Goal: Find specific page/section

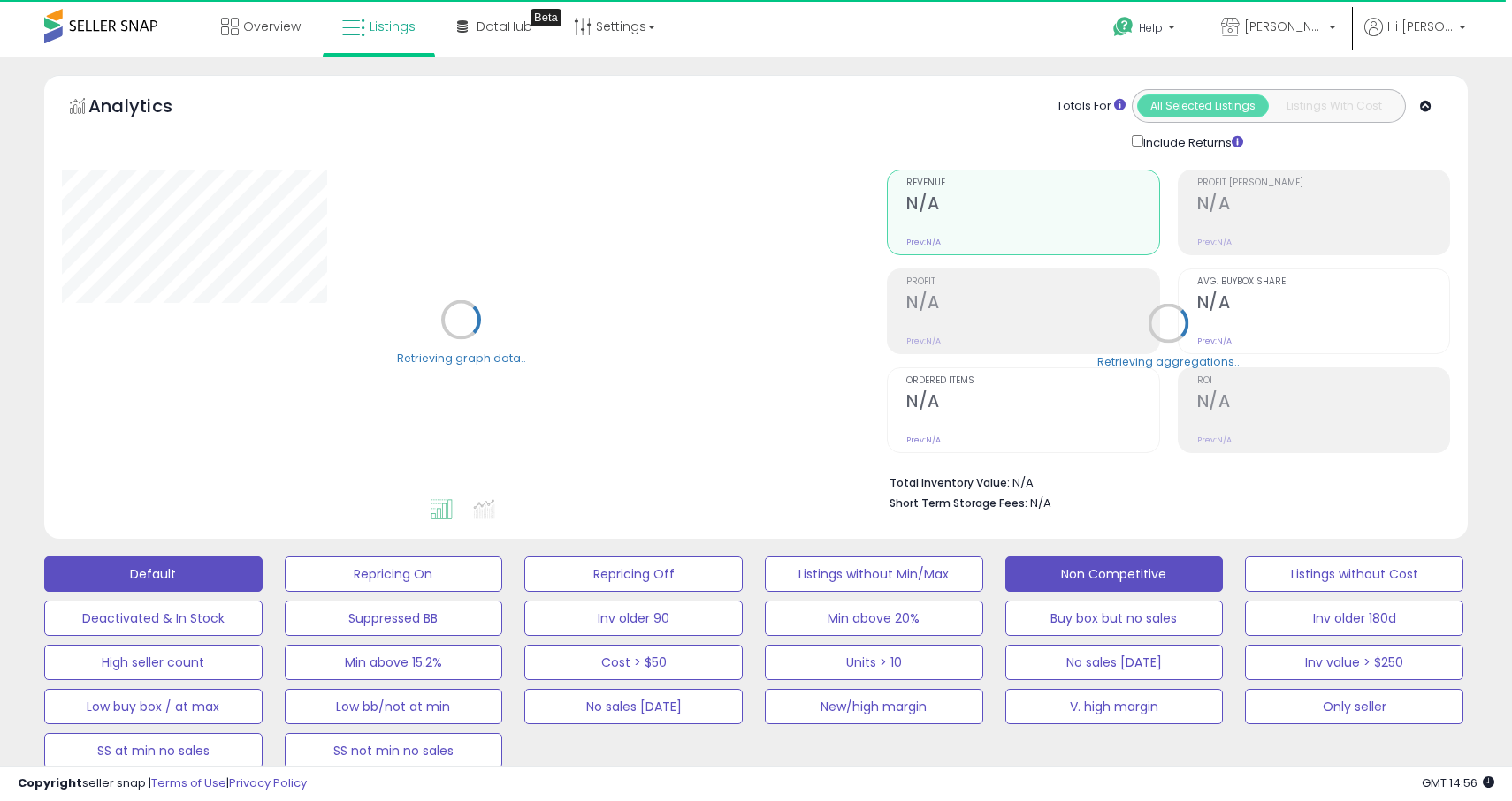
click at [165, 573] on button "Default" at bounding box center [154, 574] width 218 height 35
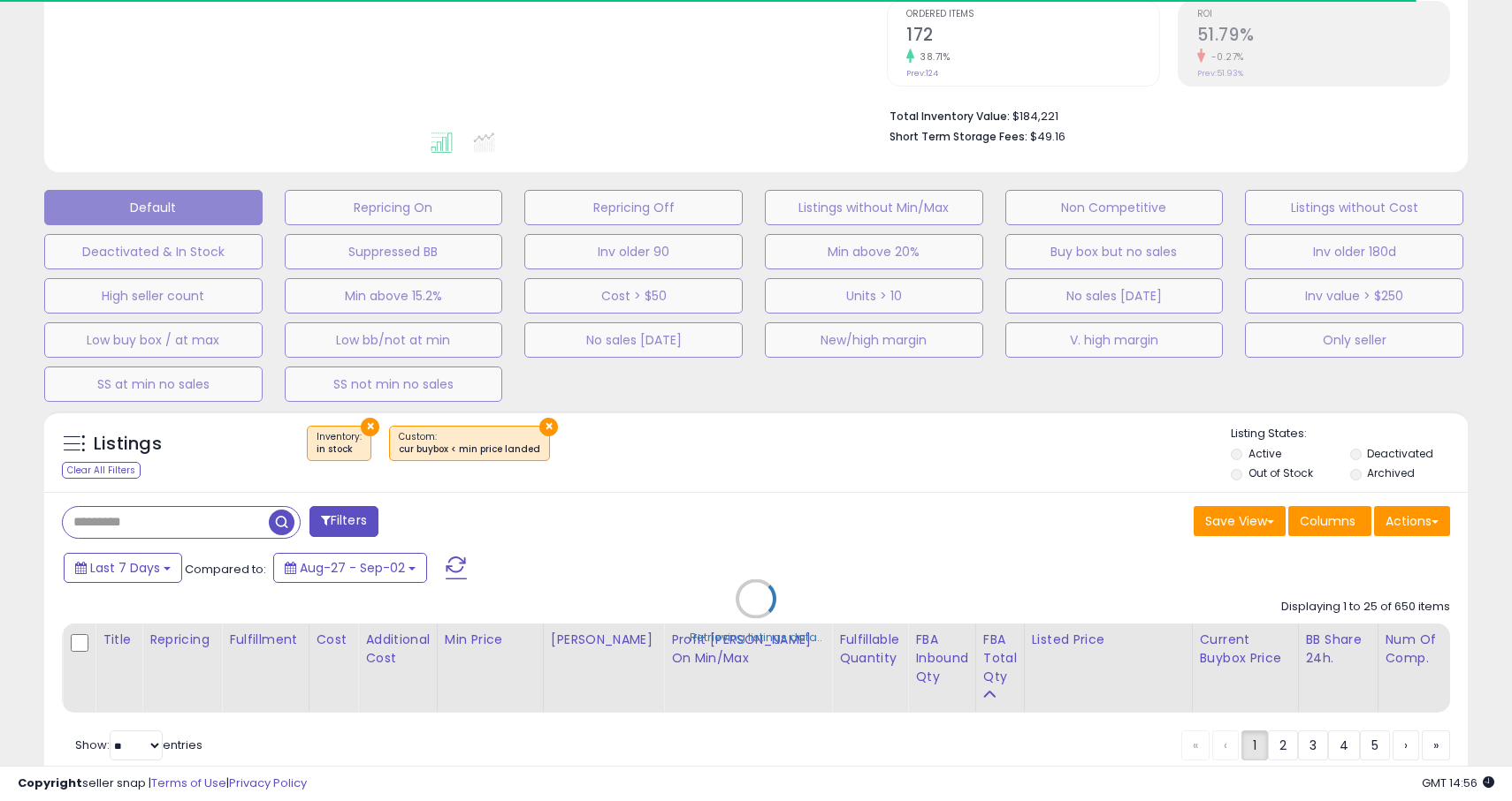
scroll to position [432, 0]
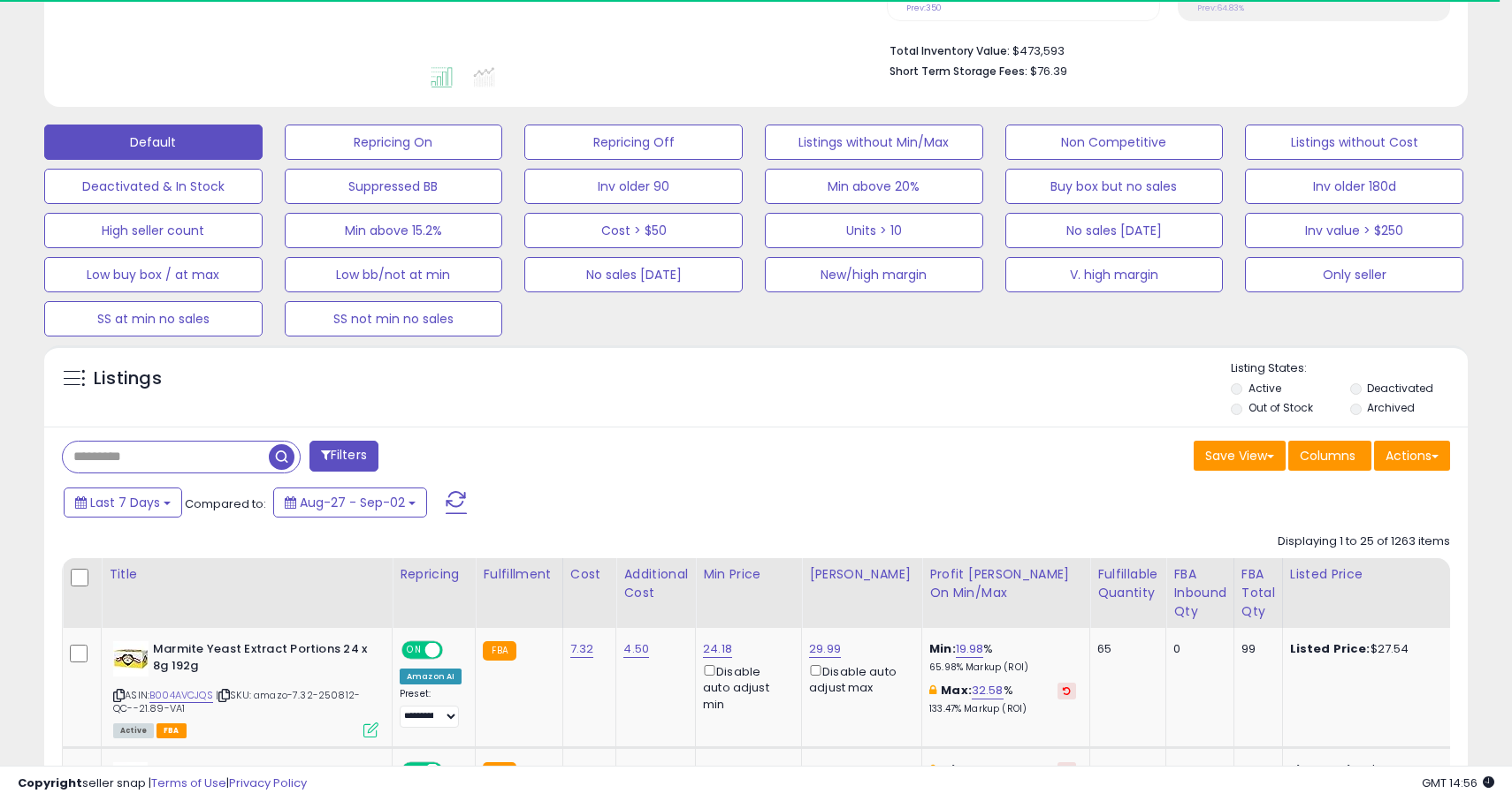
click at [201, 449] on input "text" at bounding box center [166, 457] width 206 height 31
type input "*******"
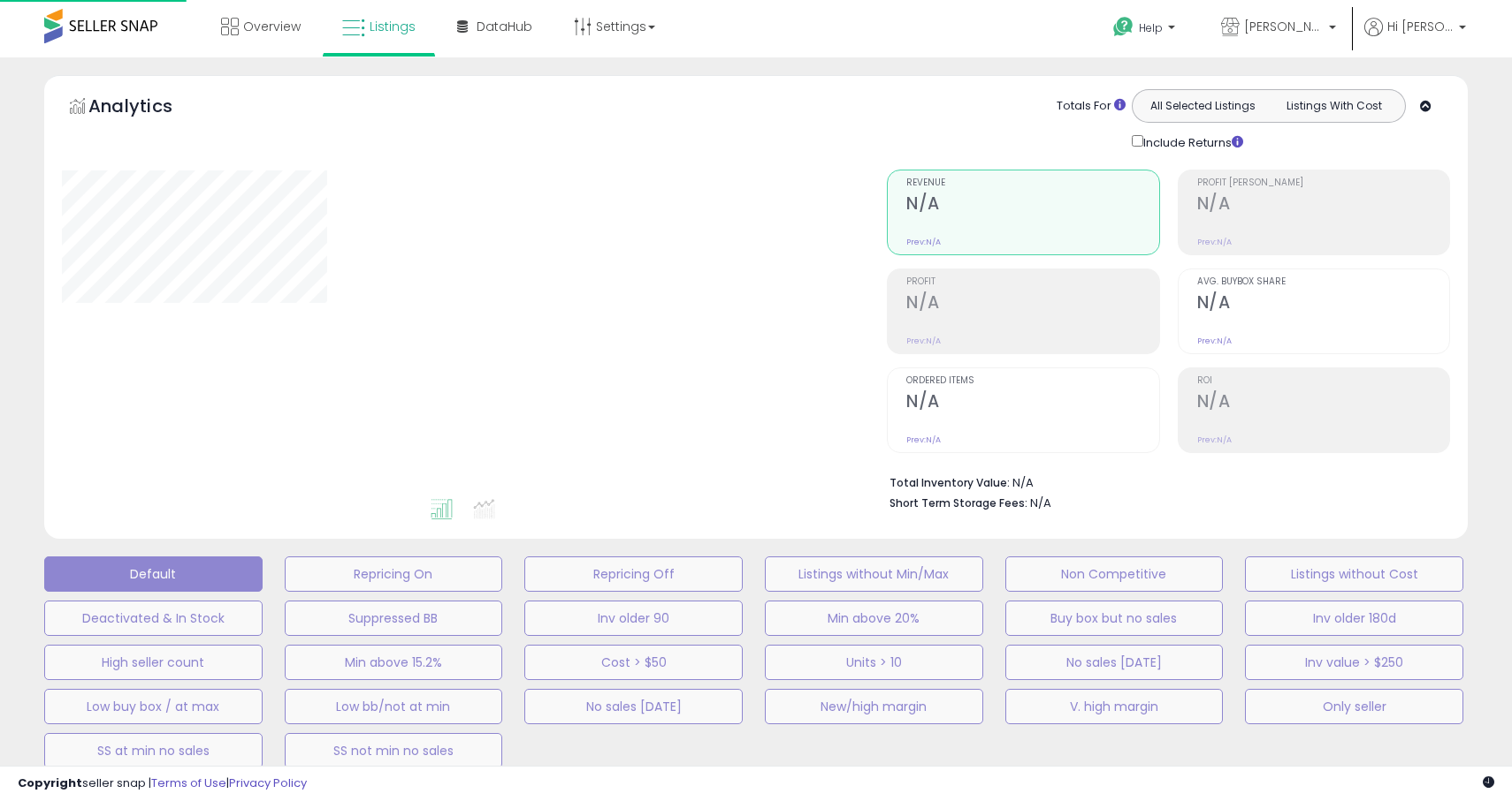
scroll to position [414, 0]
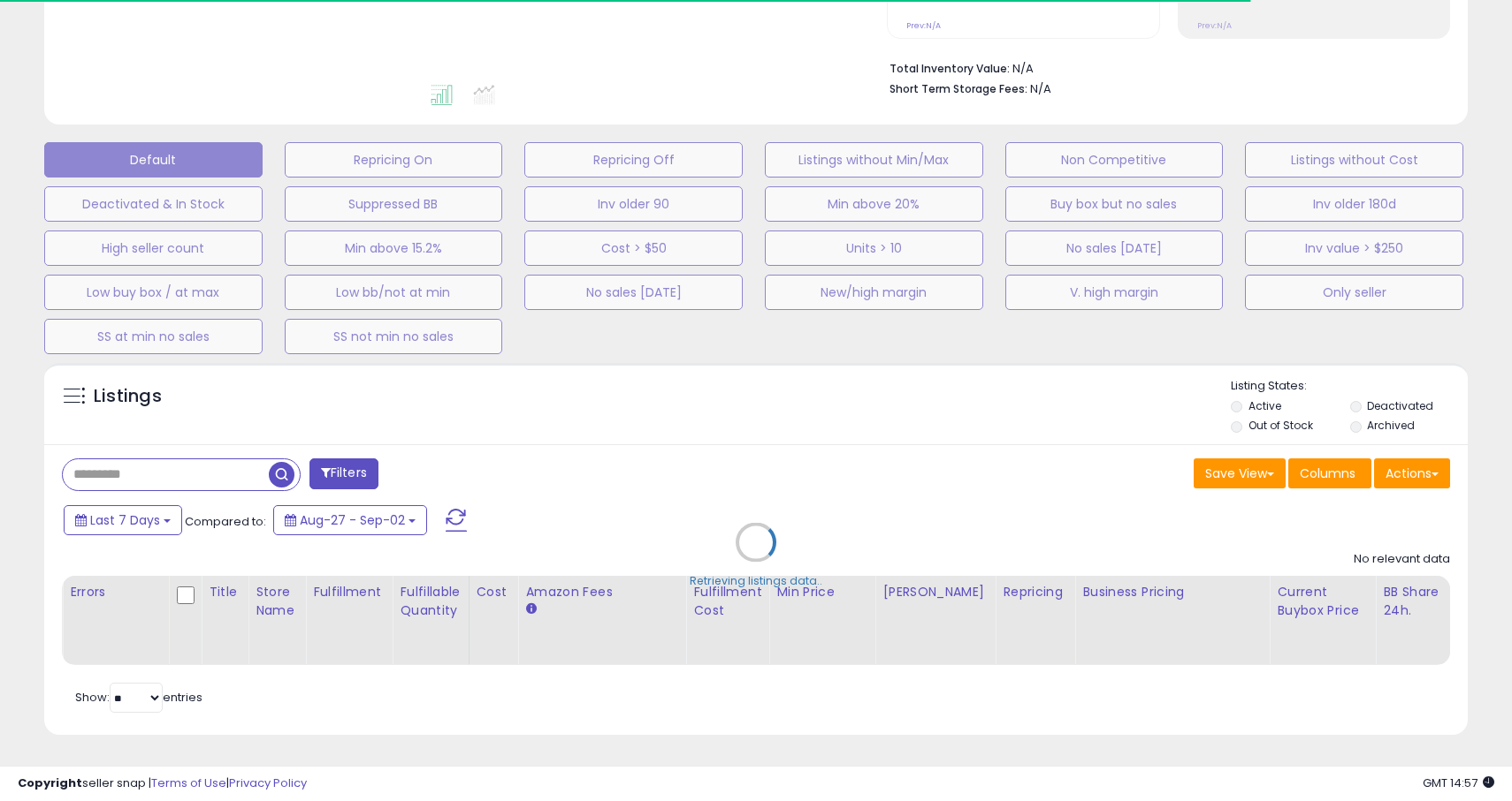
type input "*******"
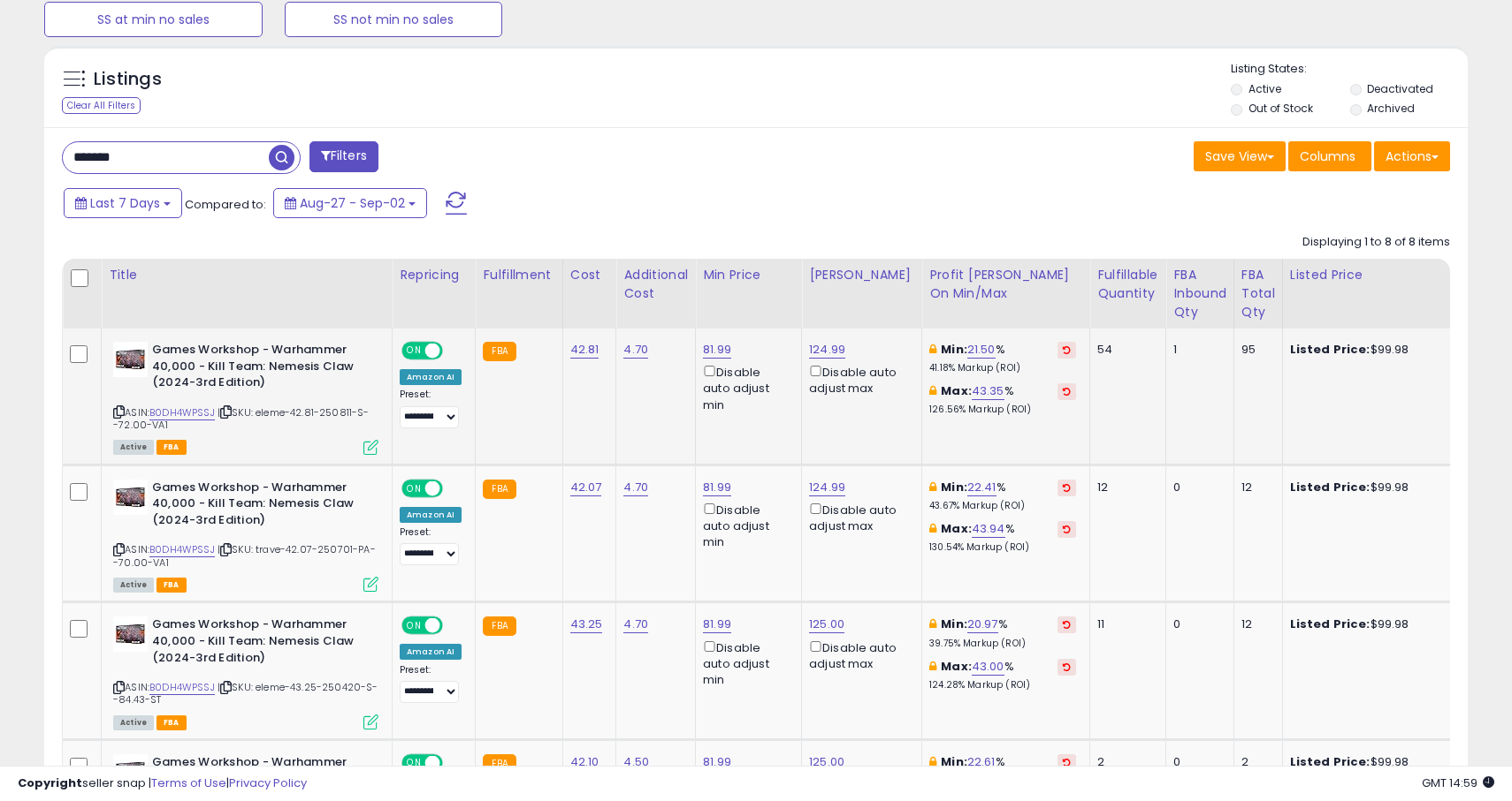
scroll to position [0, 0]
click at [109, 416] on div "Games Workshop - Warhammer 40,000 - Kill Team: Nemesis Claw (2024-3rd Edition) …" at bounding box center [243, 398] width 269 height 111
click at [113, 413] on icon at bounding box center [118, 412] width 11 height 10
click at [192, 403] on div "ASIN: B0DH4WPSSJ | SKU: eleme-42.81-250811-S--72.00-VA1 Active FBA" at bounding box center [245, 398] width 266 height 111
click at [192, 406] on link "B0DH4WPSSJ" at bounding box center [181, 413] width 66 height 15
